Goal: Transaction & Acquisition: Purchase product/service

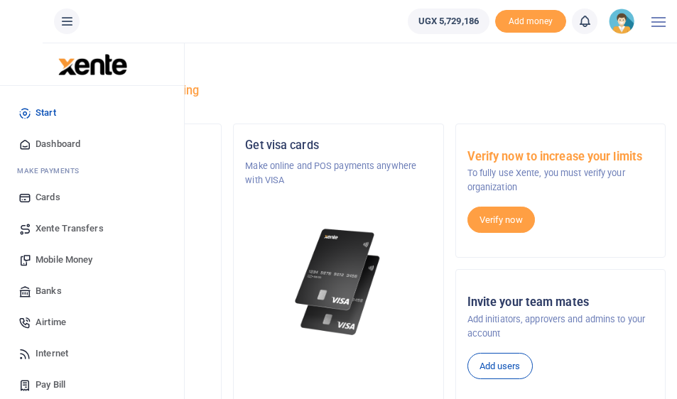
click at [63, 254] on span "Mobile Money" at bounding box center [64, 260] width 57 height 14
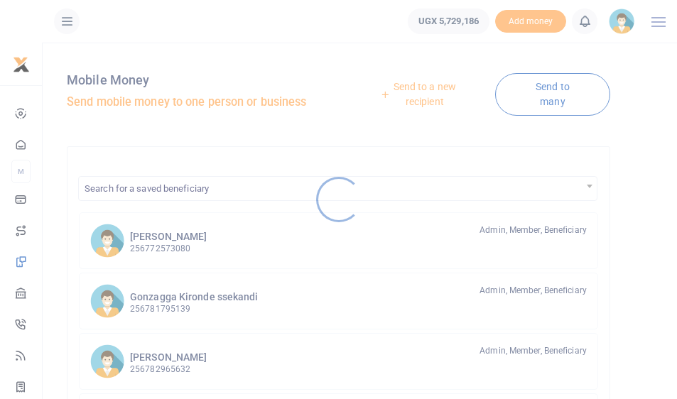
click at [441, 99] on div at bounding box center [338, 199] width 677 height 399
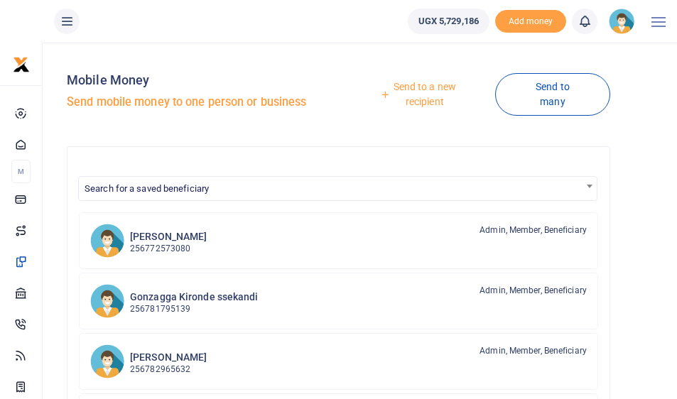
click at [431, 98] on link "Send to a new recipient" at bounding box center [419, 94] width 151 height 41
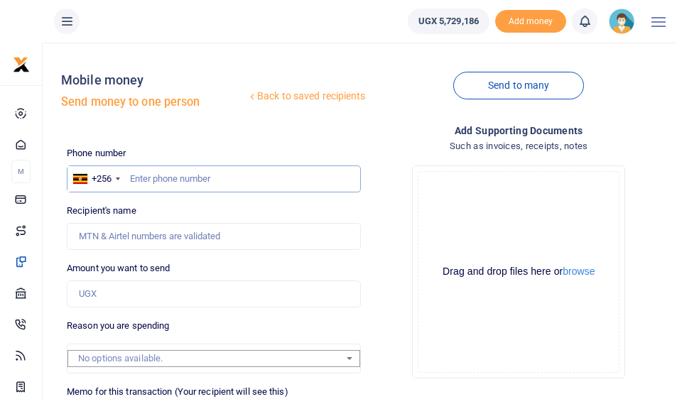
click at [193, 176] on input "text" at bounding box center [214, 179] width 294 height 27
type input "70886100024"
type input "Paulo Mukasa"
click at [147, 177] on input "70886100024" at bounding box center [214, 179] width 294 height 27
type input "7086100024"
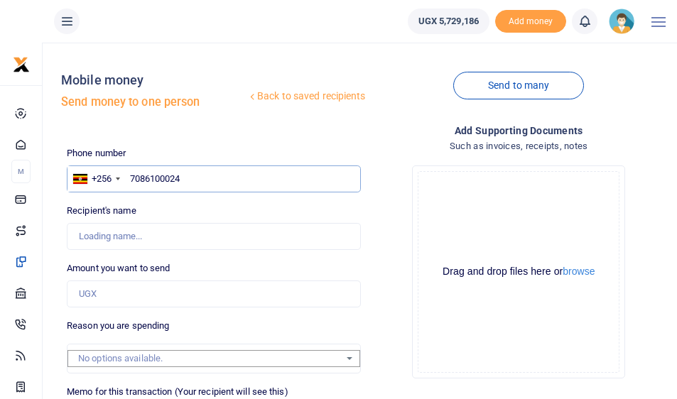
type input "7086100024"
click at [148, 297] on input "Amount you want to send" at bounding box center [214, 294] width 294 height 27
type input "200,000"
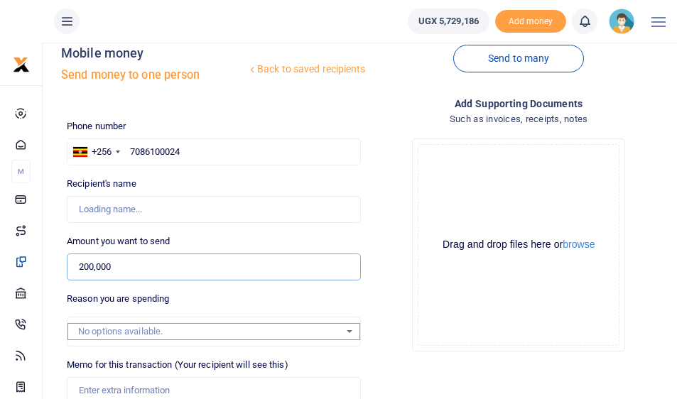
scroll to position [81, 0]
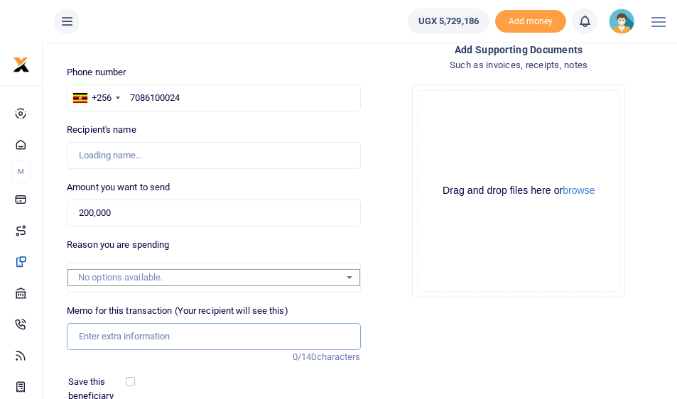
click at [128, 327] on input "Memo for this transaction (Your recipient will see this)" at bounding box center [214, 336] width 294 height 27
type input "g"
type input "Garbage collection at King Ceasor University on 17th September 2025"
click at [187, 95] on input "7086100024" at bounding box center [214, 98] width 294 height 27
click at [160, 97] on input "7086100024" at bounding box center [214, 98] width 294 height 27
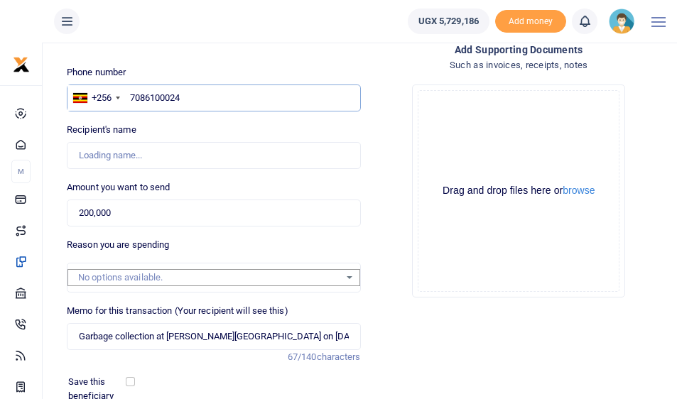
type input "708610024"
type input "Daphine Akankwasa"
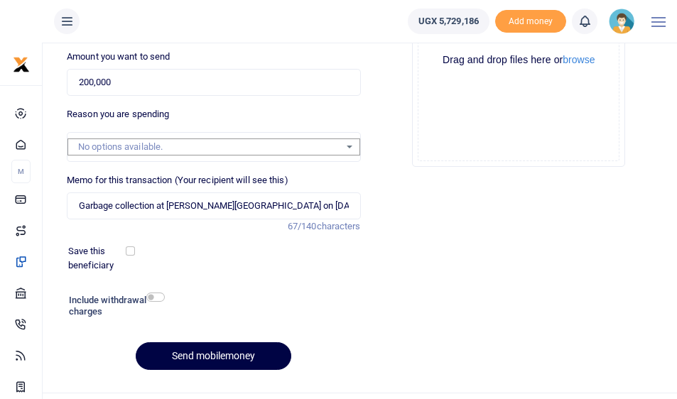
scroll to position [237, 0]
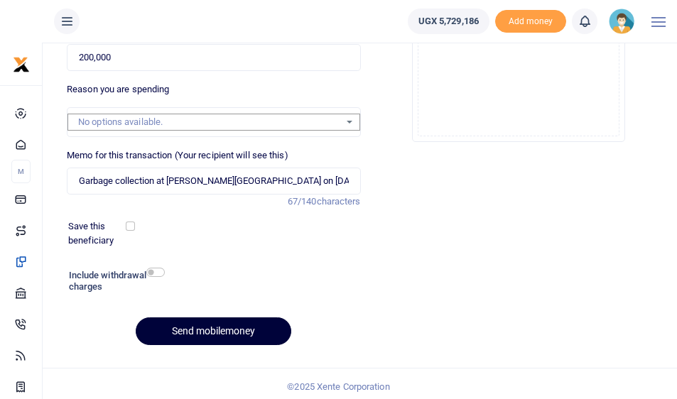
type input "708610024"
click at [188, 326] on button "Send mobilemoney" at bounding box center [214, 332] width 156 height 28
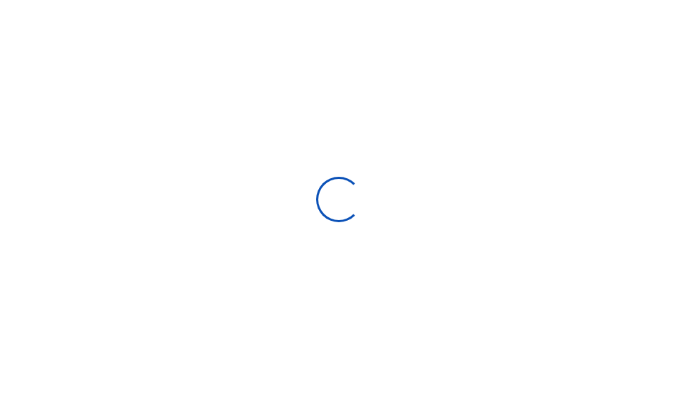
scroll to position [237, 0]
